Goal: Information Seeking & Learning: Learn about a topic

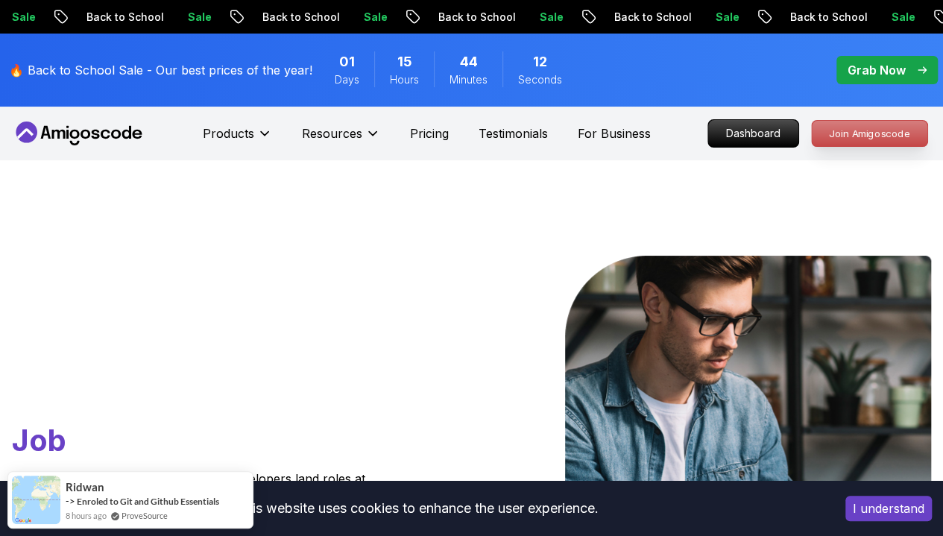
click at [868, 135] on p "Join Amigoscode" at bounding box center [870, 133] width 116 height 25
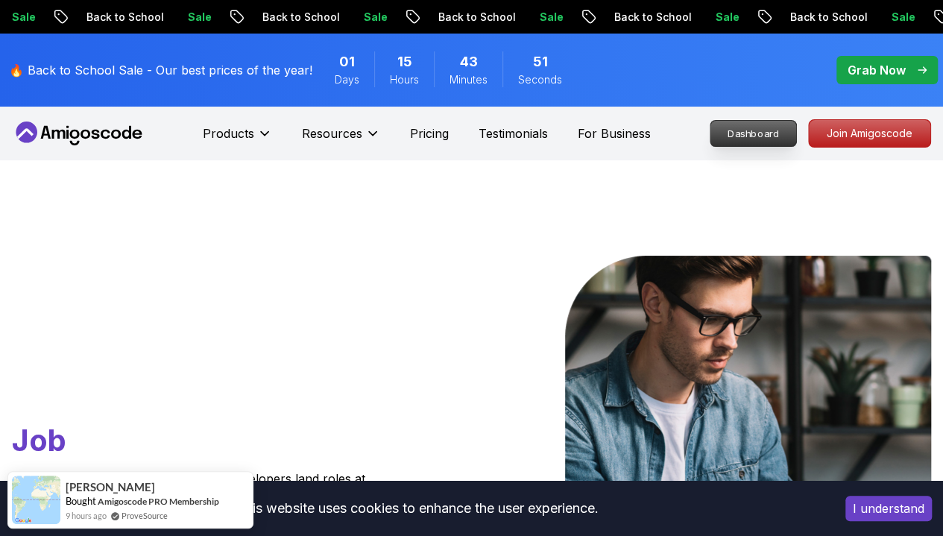
click at [752, 131] on p "Dashboard" at bounding box center [754, 133] width 86 height 25
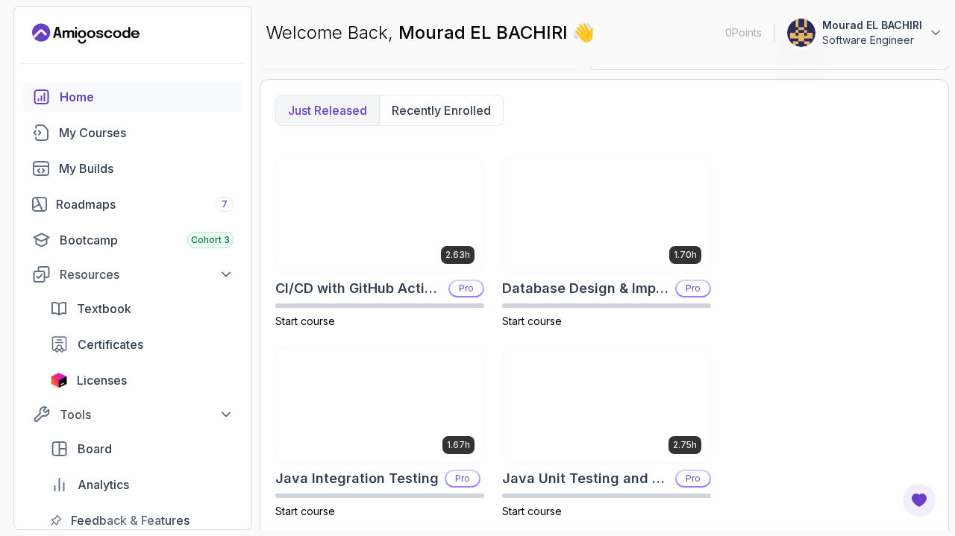
scroll to position [382, 0]
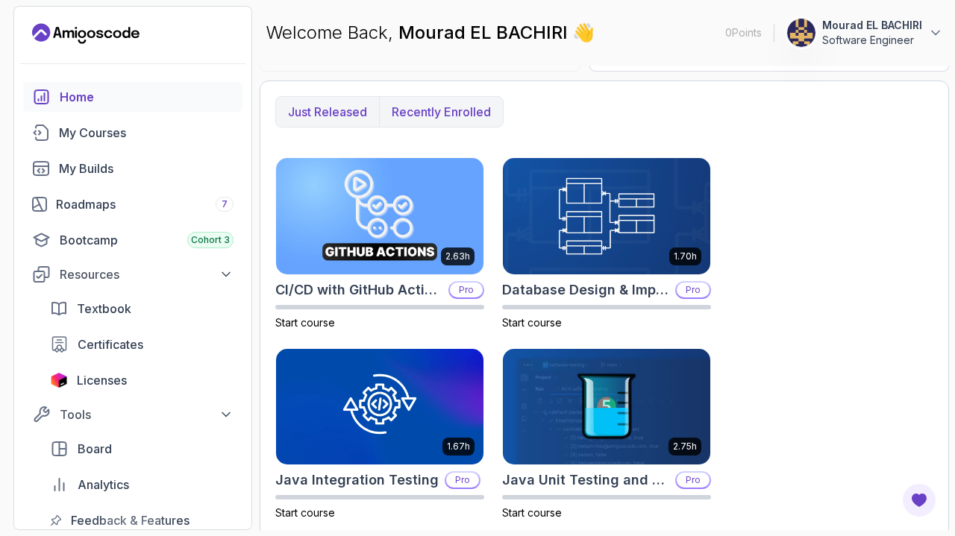
click at [445, 107] on p "Recently enrolled" at bounding box center [441, 112] width 99 height 18
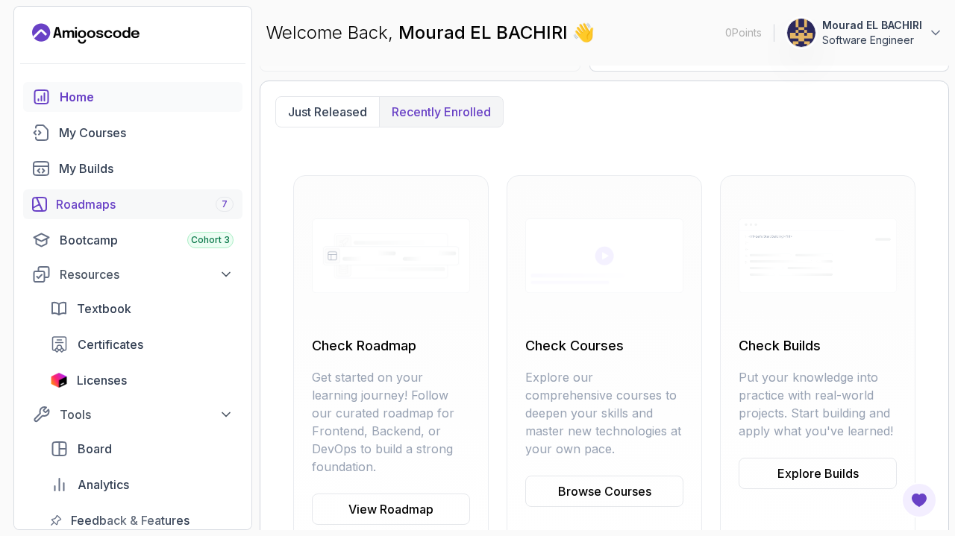
click at [140, 195] on div "Roadmaps 7" at bounding box center [145, 204] width 178 height 18
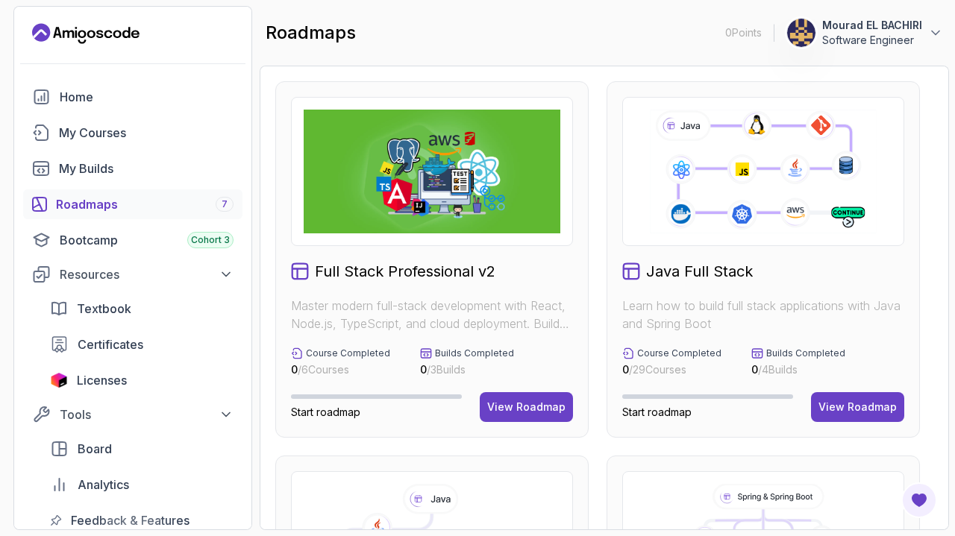
click at [549, 198] on img at bounding box center [432, 172] width 257 height 124
click at [532, 404] on div "View Roadmap" at bounding box center [526, 407] width 78 height 15
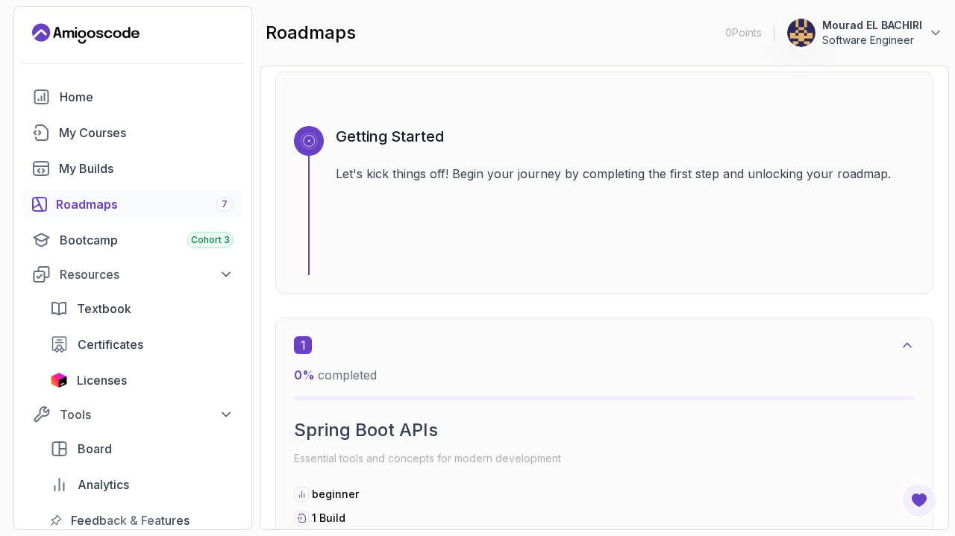
scroll to position [697, 0]
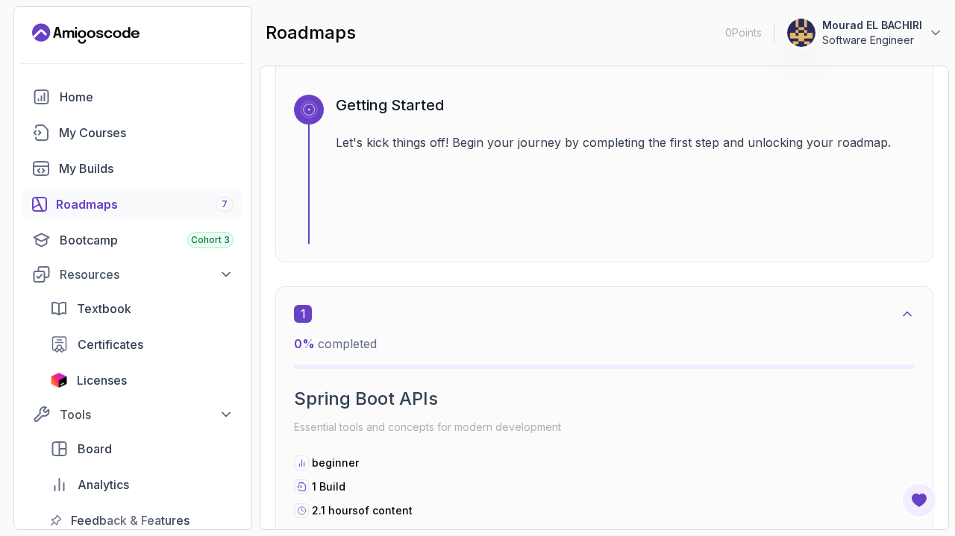
click at [389, 125] on div "Getting Started Let's kick things off! Begin your journey by completing the fir…" at bounding box center [625, 169] width 579 height 149
click at [339, 359] on div "0 % completed" at bounding box center [604, 352] width 621 height 34
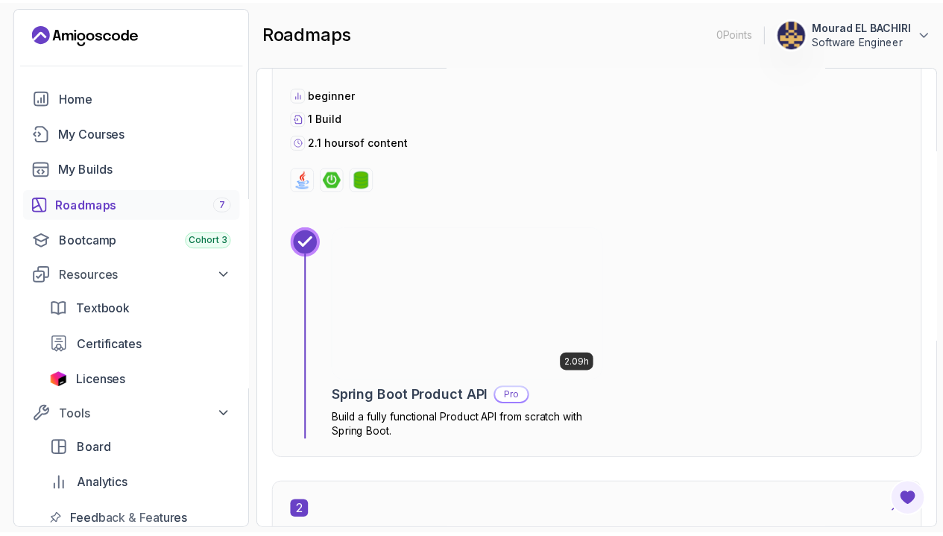
scroll to position [1070, 0]
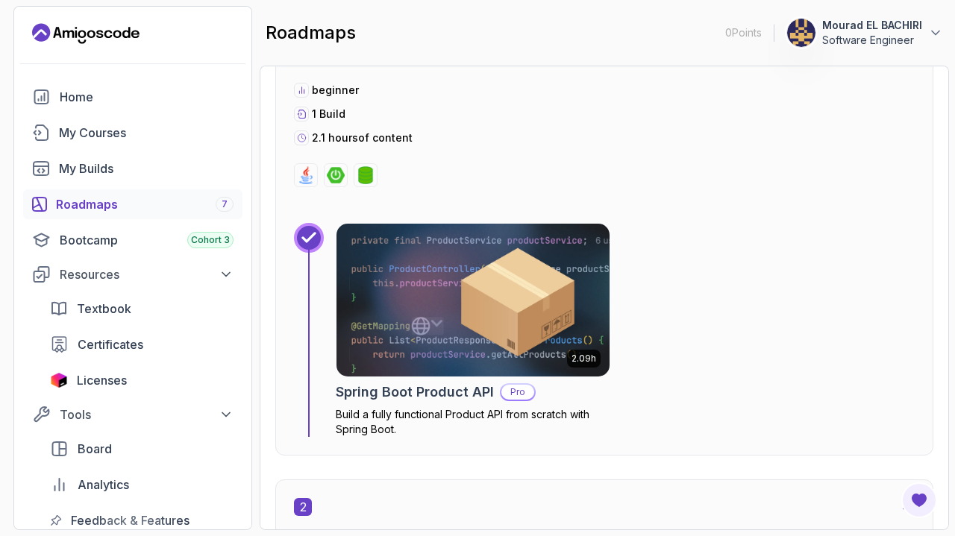
click at [371, 304] on img at bounding box center [473, 300] width 286 height 160
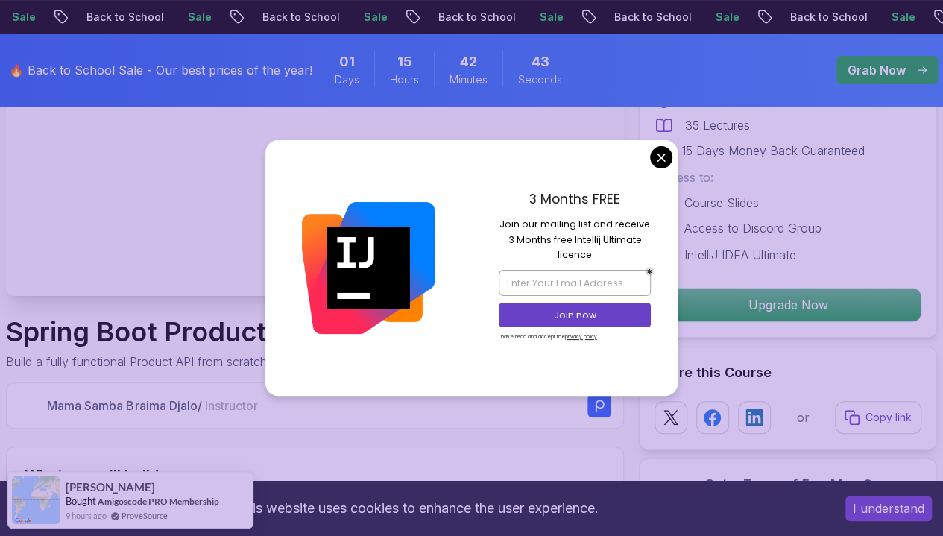
scroll to position [245, 0]
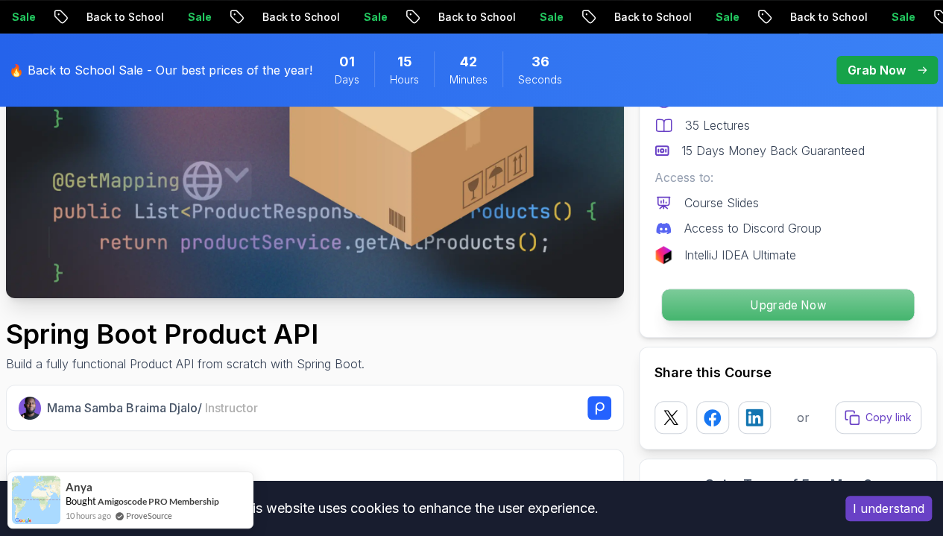
click at [798, 314] on p "Upgrade Now" at bounding box center [788, 304] width 252 height 31
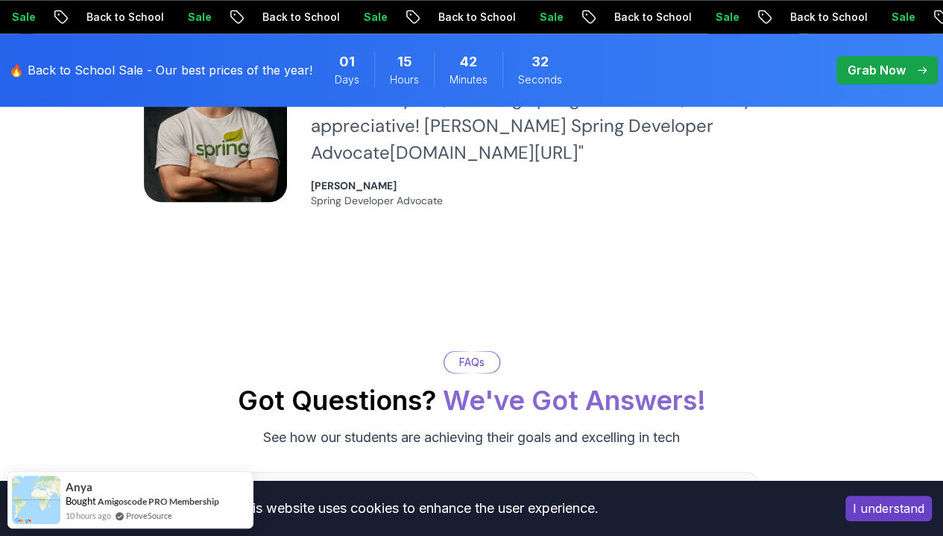
scroll to position [3761, 0]
click at [865, 78] on p "Grab Now" at bounding box center [877, 70] width 58 height 18
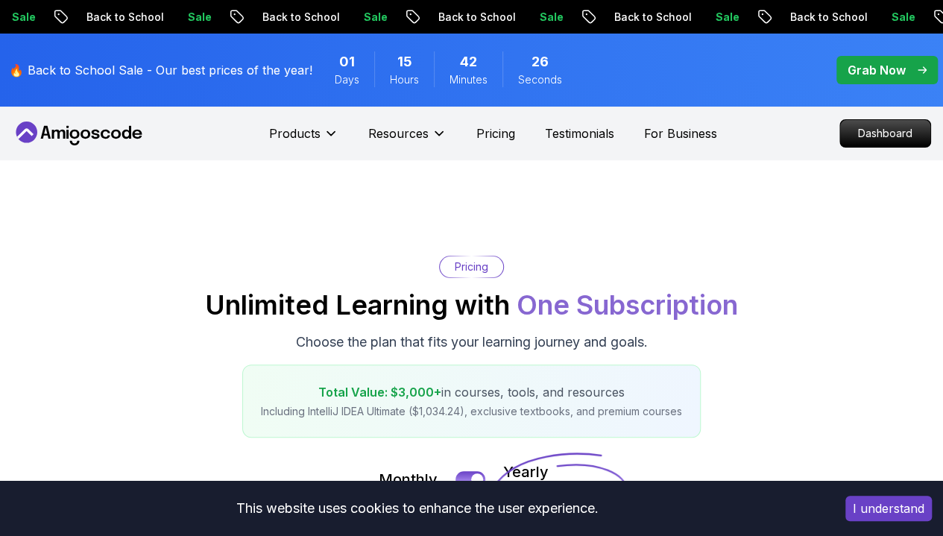
scroll to position [448, 0]
